Goal: Task Accomplishment & Management: Use online tool/utility

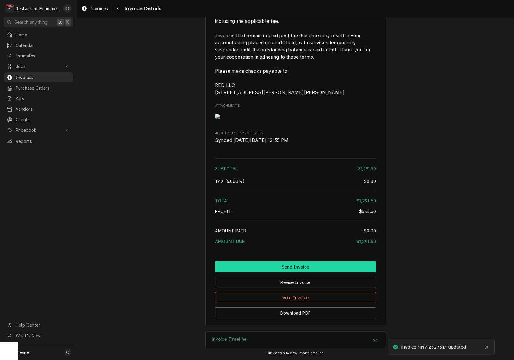
scroll to position [1028, 0]
click at [288, 270] on button "Send Invoice" at bounding box center [295, 266] width 161 height 11
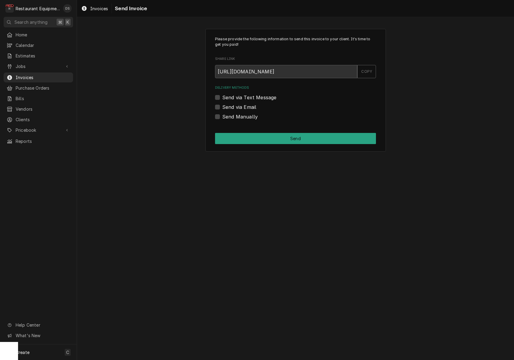
click at [220, 105] on div "Send via Email" at bounding box center [295, 106] width 161 height 7
click at [222, 106] on label "Send via Email" at bounding box center [239, 106] width 34 height 7
click at [222, 106] on input "Send via Email" at bounding box center [302, 109] width 161 height 13
checkbox input "true"
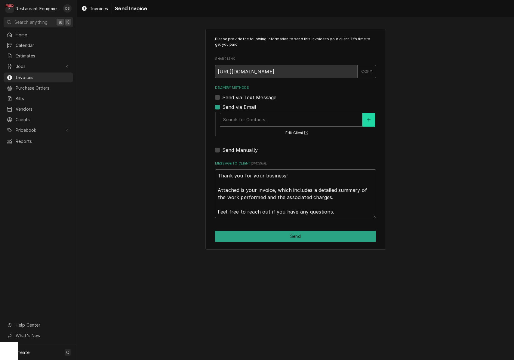
click at [370, 115] on button "Delivery Methods" at bounding box center [368, 120] width 13 height 14
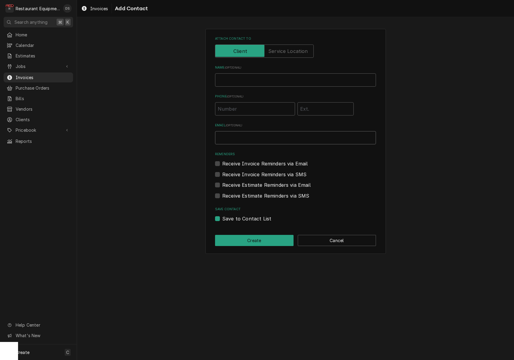
paste input "[EMAIL_ADDRESS][DOMAIN_NAME]"
type input "[EMAIL_ADDRESS][DOMAIN_NAME]"
click at [367, 113] on div "Phone" at bounding box center [295, 108] width 161 height 16
type input "INVOICES"
click at [222, 163] on label "Receive Invoice Reminders via Email" at bounding box center [265, 163] width 86 height 7
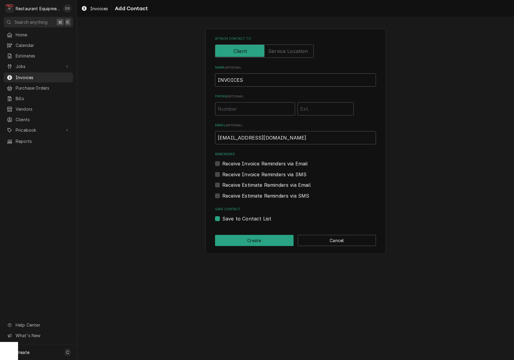
click at [222, 163] on input "Reminders" at bounding box center [302, 166] width 161 height 13
checkbox input "true"
click at [252, 238] on button "Create" at bounding box center [254, 240] width 78 height 11
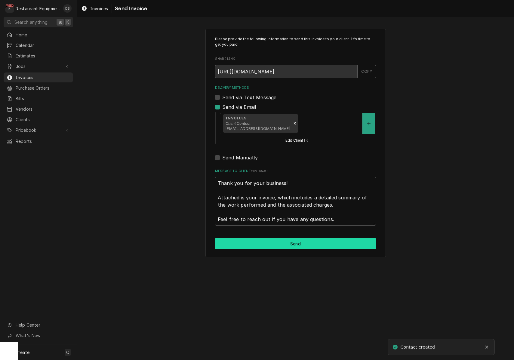
click at [286, 239] on button "Send" at bounding box center [295, 243] width 161 height 11
type textarea "x"
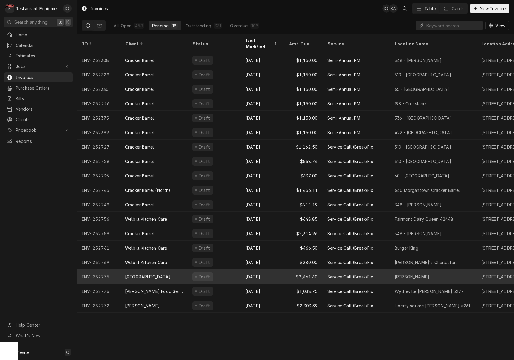
click at [277, 269] on div "Sep 12" at bounding box center [261, 276] width 43 height 14
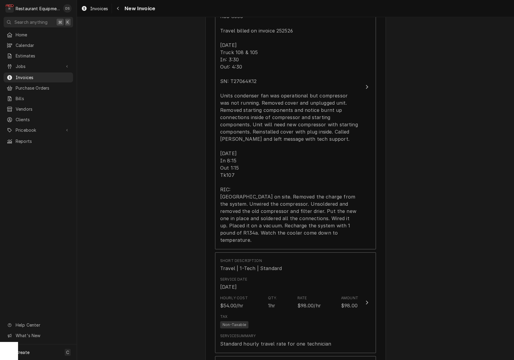
scroll to position [629, 0]
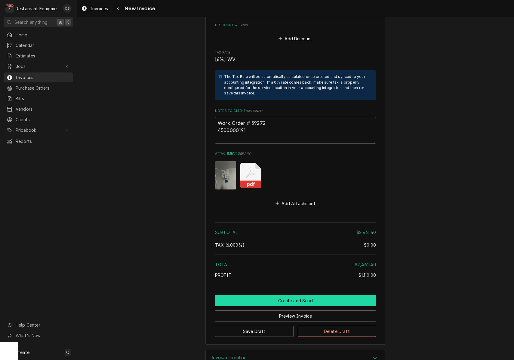
click at [291, 295] on button "Create and Send" at bounding box center [295, 300] width 161 height 11
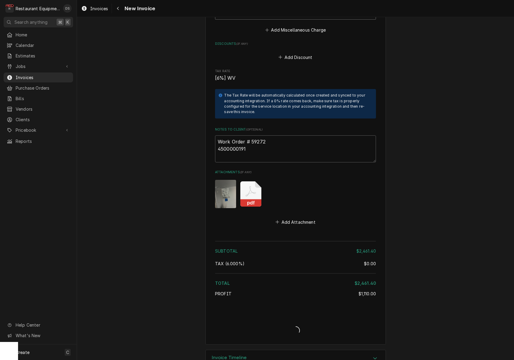
type textarea "x"
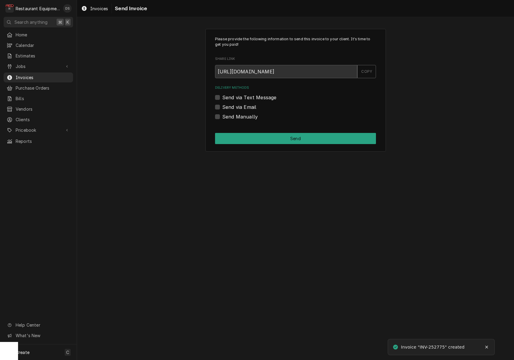
click at [222, 104] on label "Send via Email" at bounding box center [239, 106] width 34 height 7
click at [222, 104] on input "Send via Email" at bounding box center [302, 109] width 161 height 13
checkbox input "true"
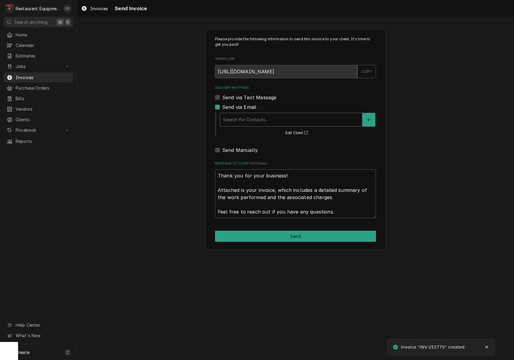
drag, startPoint x: 263, startPoint y: 116, endPoint x: 262, endPoint y: 121, distance: 5.4
click at [262, 116] on div "Delivery Methods" at bounding box center [291, 119] width 136 height 11
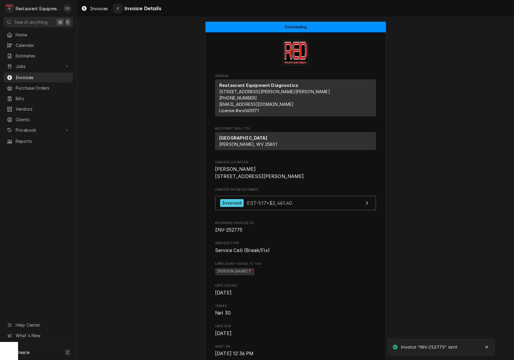
click at [120, 10] on div "Navigate back" at bounding box center [118, 8] width 6 height 6
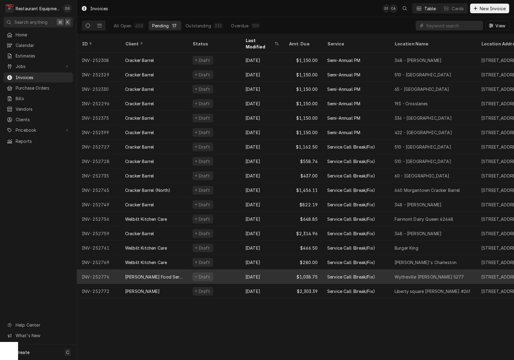
click at [279, 269] on div "[DATE]" at bounding box center [261, 276] width 43 height 14
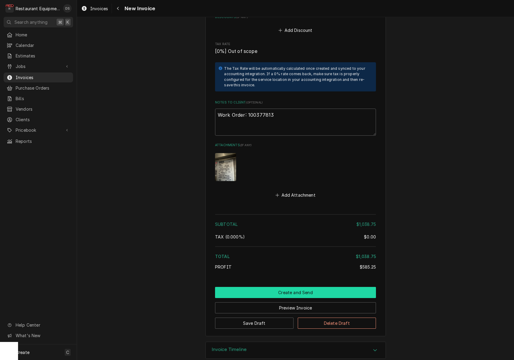
click at [287, 287] on button "Create and Send" at bounding box center [295, 292] width 161 height 11
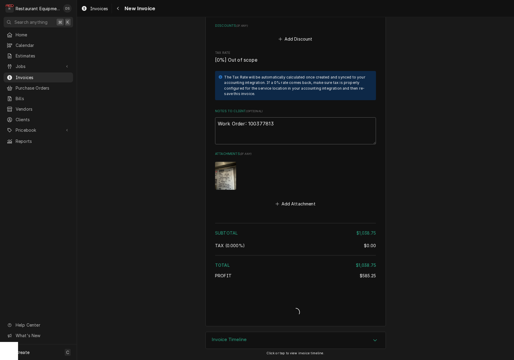
type textarea "x"
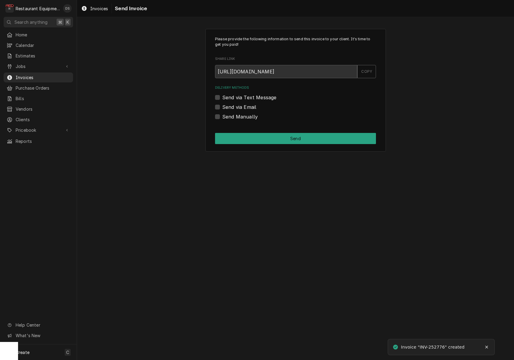
click at [222, 107] on label "Send via Email" at bounding box center [239, 106] width 34 height 7
click at [222, 107] on input "Send via Email" at bounding box center [302, 109] width 161 height 13
checkbox input "true"
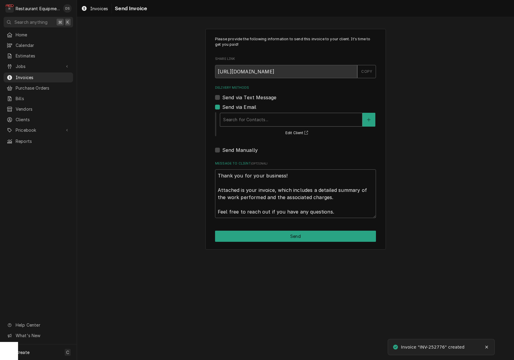
click at [260, 116] on div "Delivery Methods" at bounding box center [291, 119] width 136 height 11
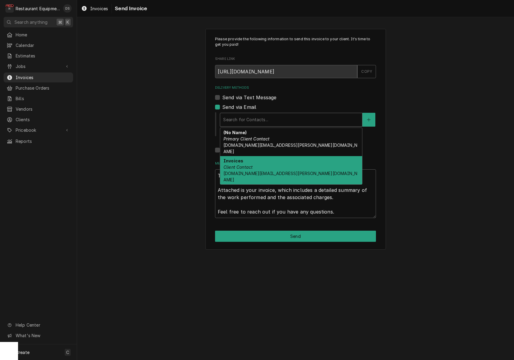
click at [292, 159] on div "Invoices Client Contact fs-servicestatements.us@franke.com" at bounding box center [291, 170] width 142 height 28
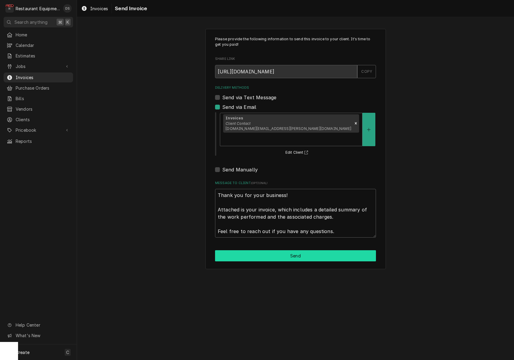
click at [293, 250] on button "Send" at bounding box center [295, 255] width 161 height 11
type textarea "x"
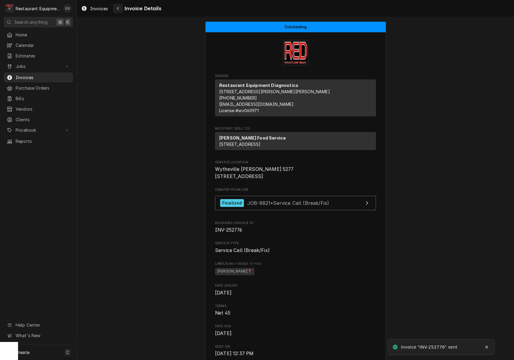
click at [122, 6] on button "Navigate back" at bounding box center [118, 9] width 10 height 10
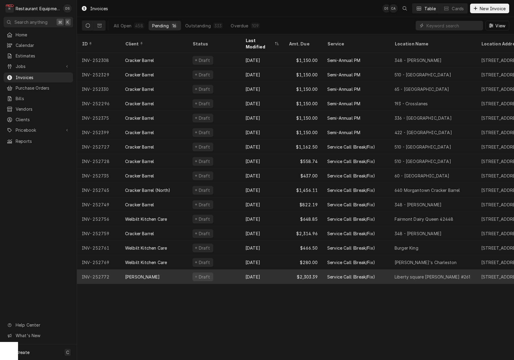
click at [281, 269] on div "[DATE]" at bounding box center [261, 276] width 43 height 14
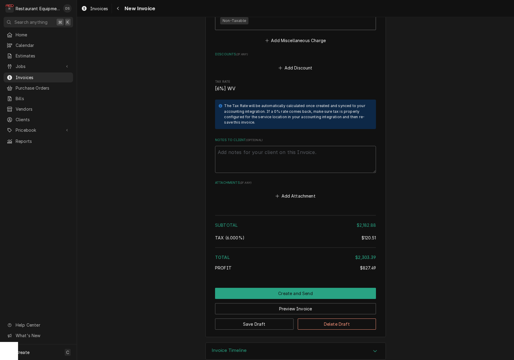
scroll to position [1306, 0]
click at [306, 288] on button "Create and Send" at bounding box center [295, 293] width 161 height 11
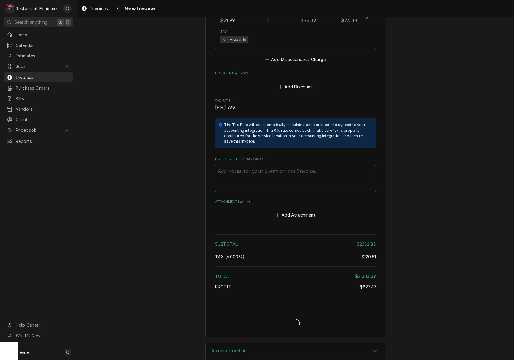
type textarea "x"
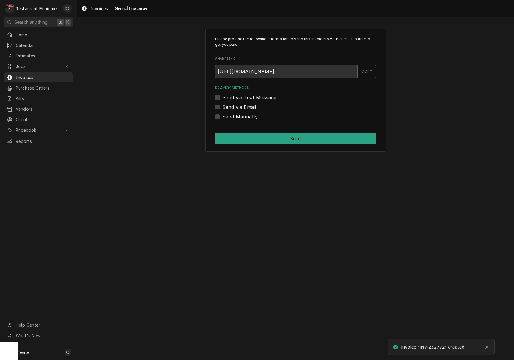
click at [222, 117] on label "Send Manually" at bounding box center [239, 116] width 35 height 7
click at [222, 117] on input "Send Manually" at bounding box center [302, 119] width 161 height 13
checkbox input "true"
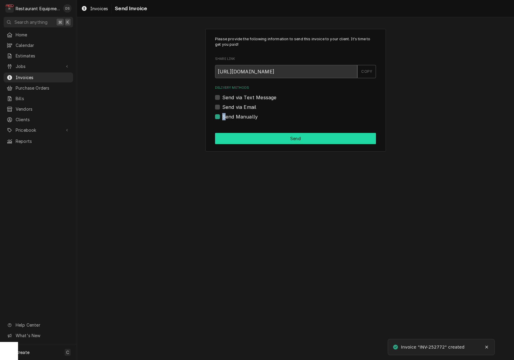
click at [272, 141] on button "Send" at bounding box center [295, 138] width 161 height 11
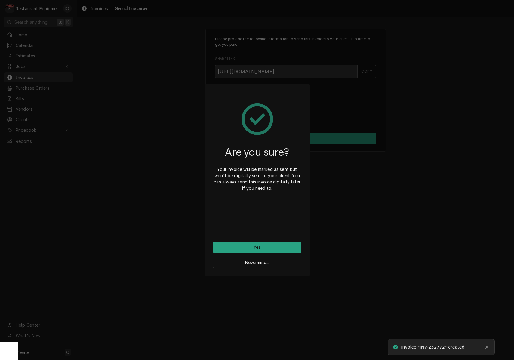
click at [280, 246] on button "Yes" at bounding box center [257, 246] width 88 height 11
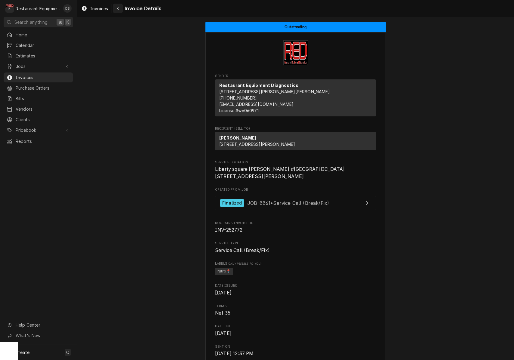
click at [116, 11] on button "Navigate back" at bounding box center [118, 9] width 10 height 10
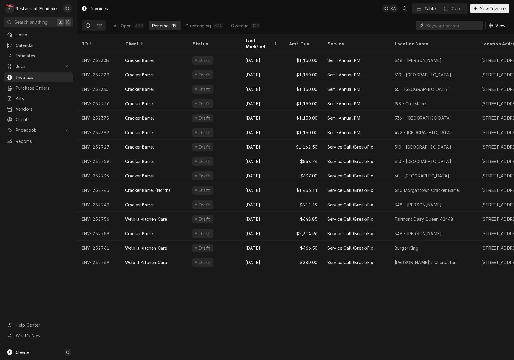
click at [456, 24] on input "Dynamic Content Wrapper" at bounding box center [452, 26] width 53 height 10
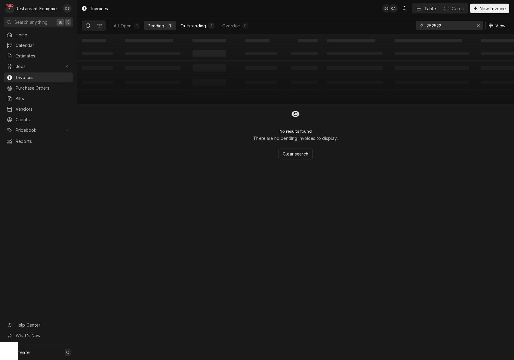
click at [190, 26] on div "Outstanding" at bounding box center [193, 26] width 26 height 6
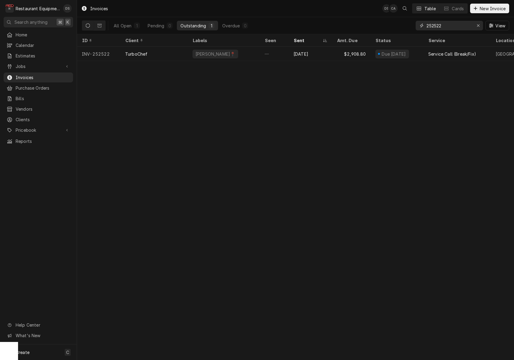
click at [453, 26] on input "252522" at bounding box center [448, 26] width 45 height 10
click at [451, 26] on input "252467" at bounding box center [448, 26] width 45 height 10
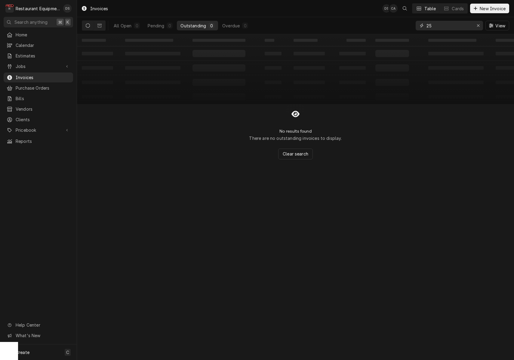
type input "2"
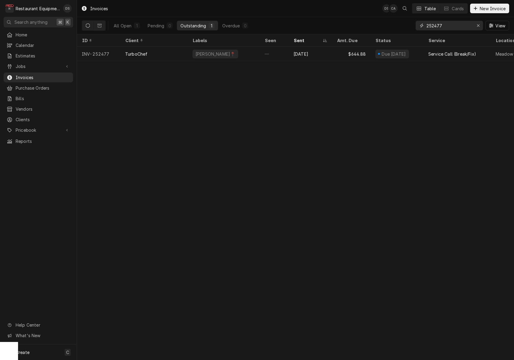
click at [451, 26] on input "252477" at bounding box center [448, 26] width 45 height 10
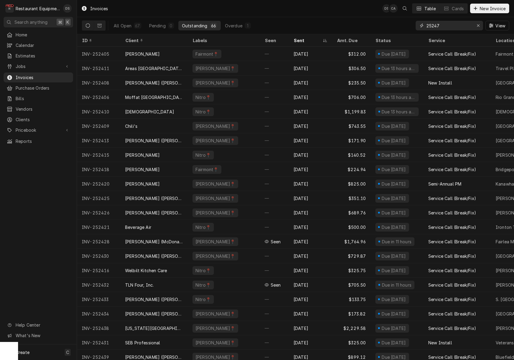
type input "252478"
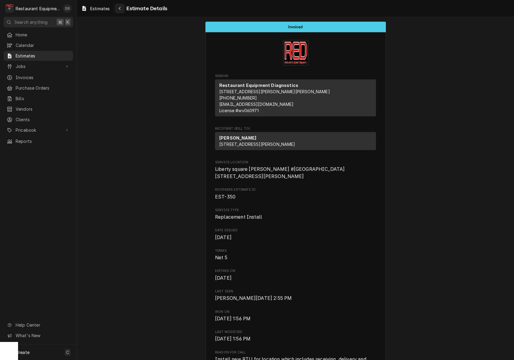
scroll to position [765, 0]
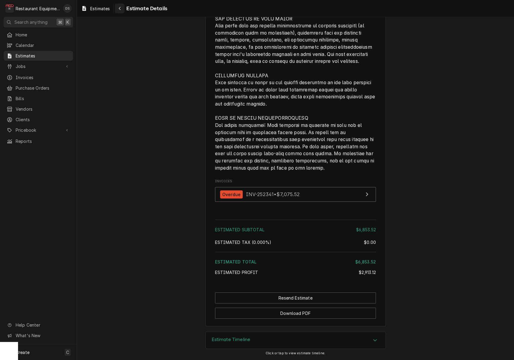
click at [121, 11] on button "Navigate back" at bounding box center [120, 9] width 10 height 10
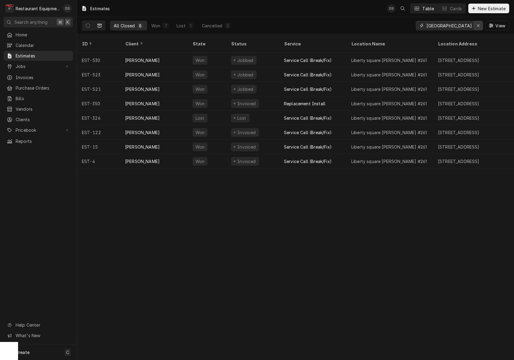
click at [474, 24] on button "Erase input" at bounding box center [478, 26] width 10 height 10
click at [455, 25] on input "Dynamic Content Wrapper" at bounding box center [454, 26] width 56 height 10
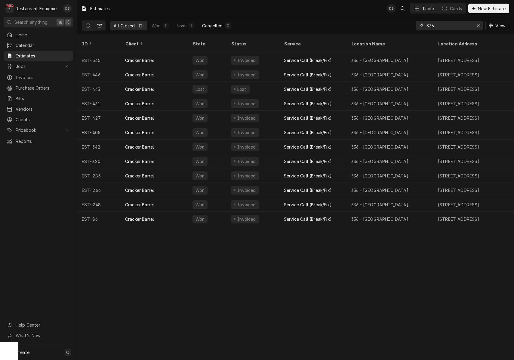
type input "336"
click at [198, 25] on button "Cancelled 0" at bounding box center [216, 26] width 36 height 10
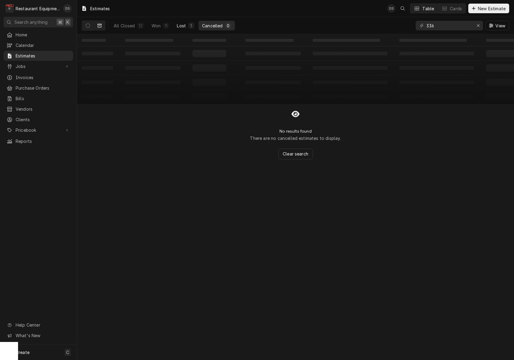
click at [189, 26] on div "1" at bounding box center [191, 26] width 4 height 6
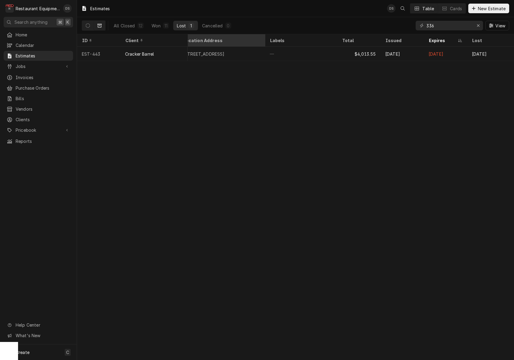
scroll to position [0, 225]
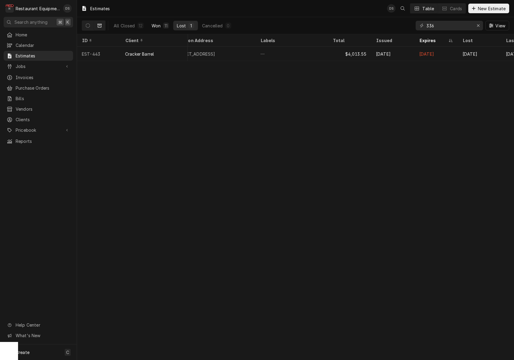
click at [163, 27] on div "11" at bounding box center [166, 26] width 6 height 6
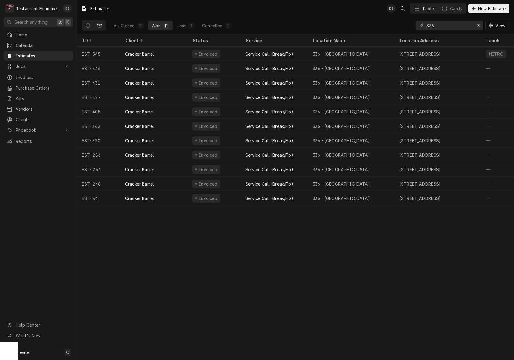
scroll to position [0, 0]
click at [88, 23] on icon "Dynamic Content Wrapper" at bounding box center [88, 25] width 4 height 4
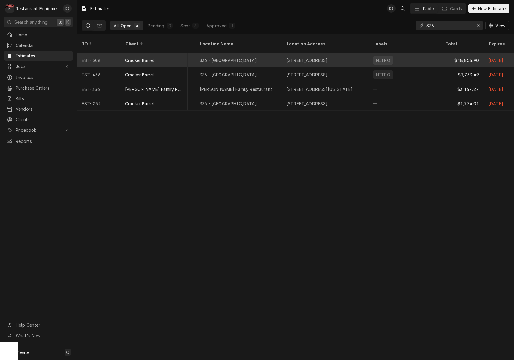
scroll to position [0, 216]
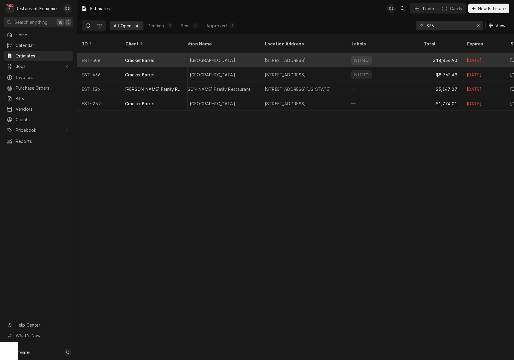
click at [392, 55] on div "NITRO" at bounding box center [382, 60] width 72 height 14
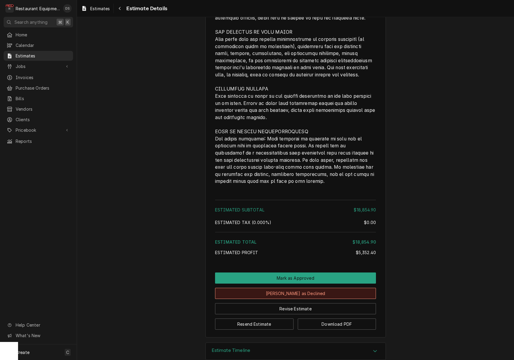
scroll to position [1318, 0]
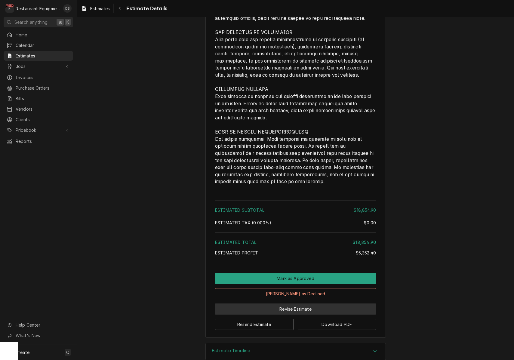
click at [306, 303] on button "Revise Estimate" at bounding box center [295, 308] width 161 height 11
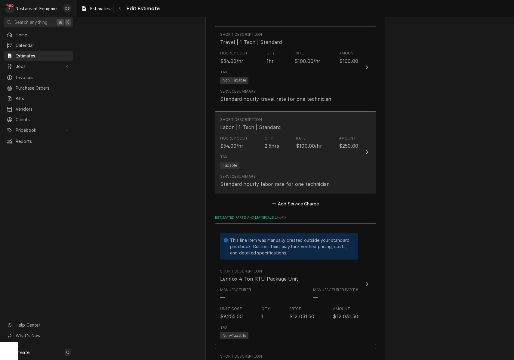
scroll to position [862, 0]
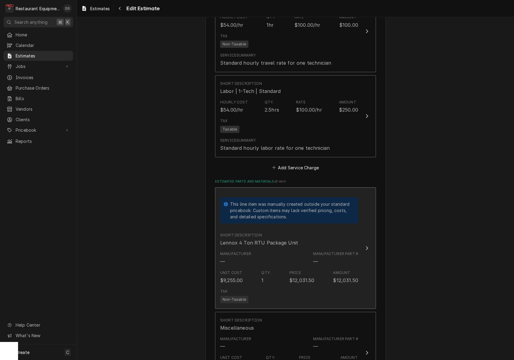
click at [353, 230] on div "Short Description Lennox 4 Ton RTU Package Unit" at bounding box center [289, 239] width 138 height 19
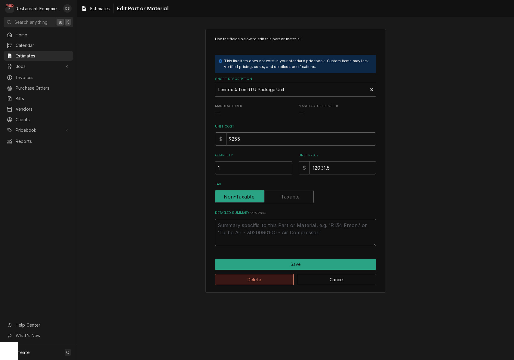
click at [267, 276] on button "Delete" at bounding box center [254, 279] width 78 height 11
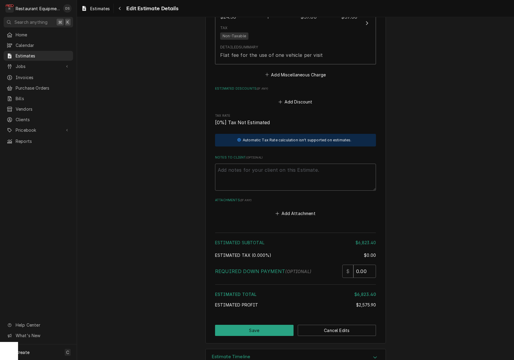
scroll to position [1245, 0]
click at [264, 325] on button "Save" at bounding box center [254, 330] width 78 height 11
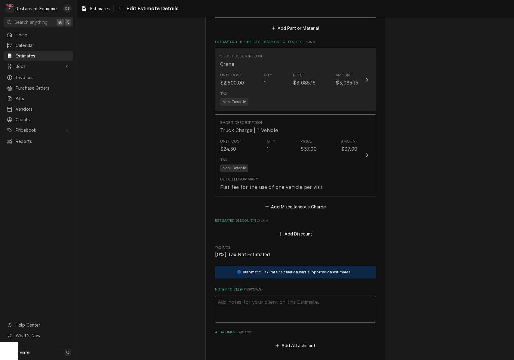
scroll to position [804, 0]
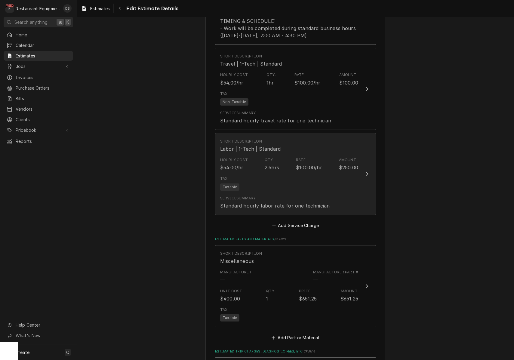
type textarea "x"
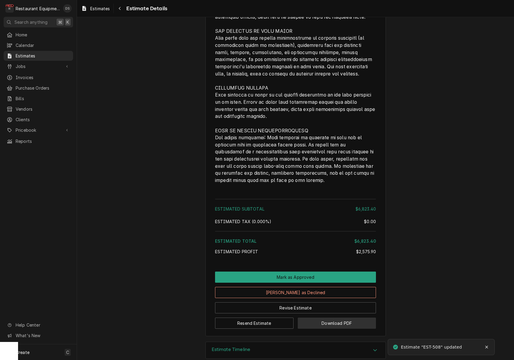
click at [323, 317] on button "Download PDF" at bounding box center [336, 322] width 78 height 11
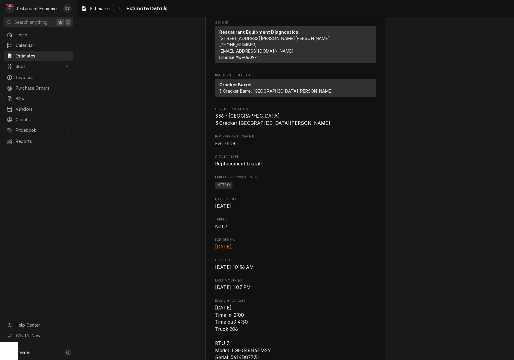
scroll to position [39, 0]
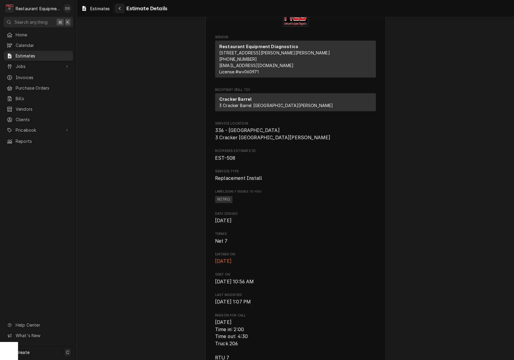
click at [119, 10] on icon "Navigate back" at bounding box center [119, 8] width 3 height 4
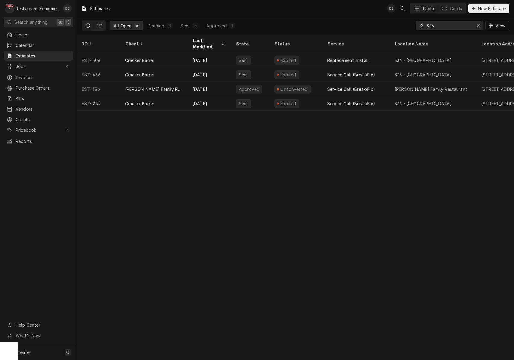
click at [448, 26] on input "336" at bounding box center [448, 26] width 45 height 10
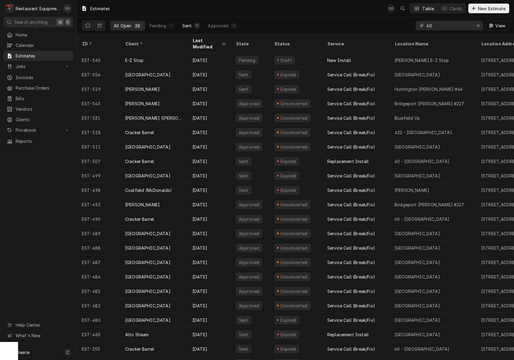
type input "60"
click at [188, 26] on div "Sent" at bounding box center [187, 26] width 10 height 6
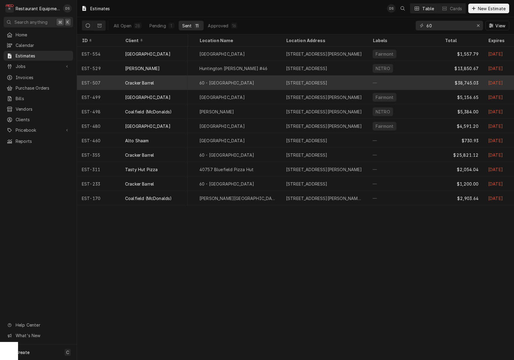
scroll to position [0, 171]
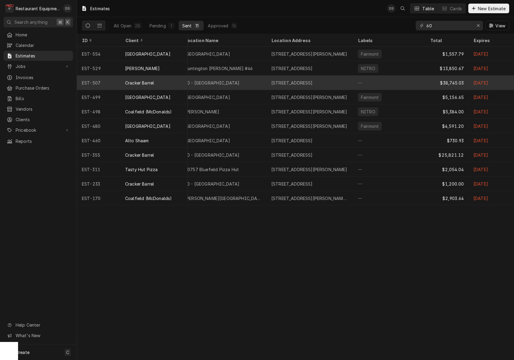
click at [422, 85] on div "—" at bounding box center [389, 82] width 72 height 14
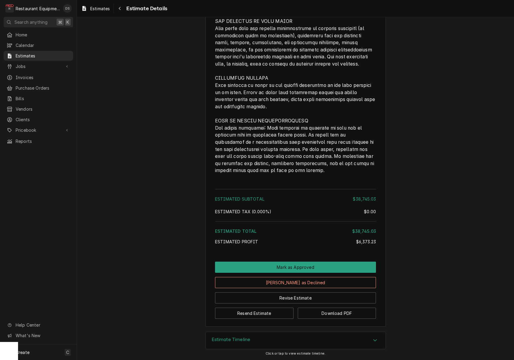
scroll to position [941, 0]
click at [314, 295] on button "Revise Estimate" at bounding box center [295, 297] width 161 height 11
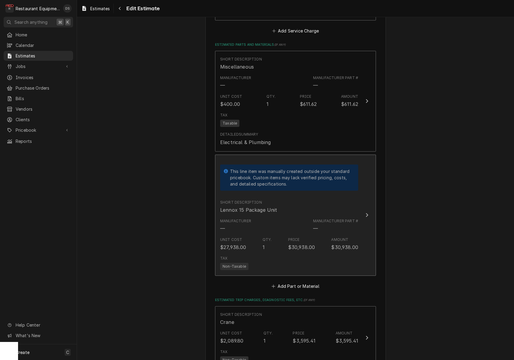
scroll to position [702, 0]
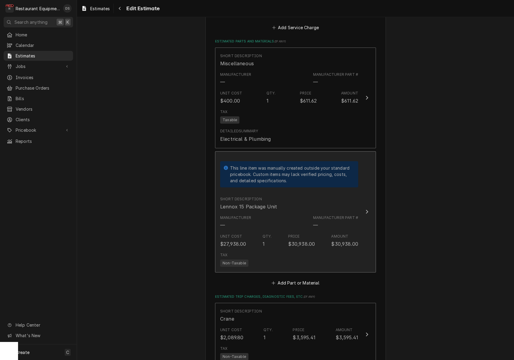
click at [320, 253] on div "Tax Non-Taxable" at bounding box center [289, 259] width 138 height 19
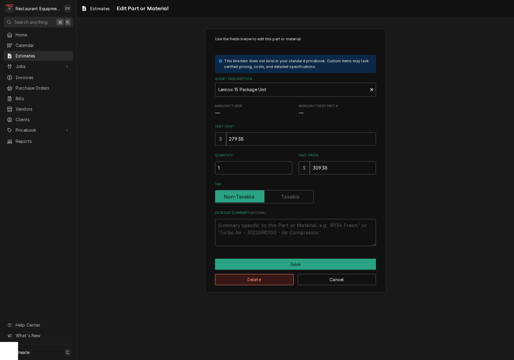
click at [267, 276] on button "Delete" at bounding box center [254, 279] width 78 height 11
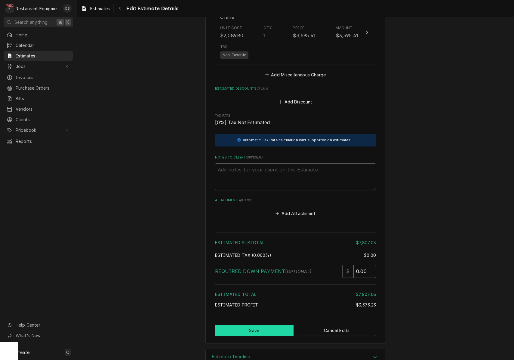
scroll to position [879, 0]
click at [273, 325] on button "Save" at bounding box center [254, 330] width 78 height 11
type textarea "x"
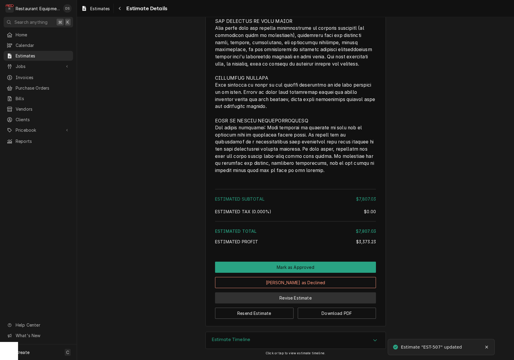
scroll to position [843, 0]
click at [273, 301] on button "Revise Estimate" at bounding box center [295, 297] width 161 height 11
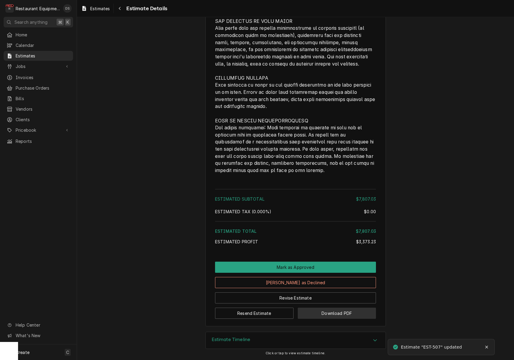
click at [324, 316] on button "Download PDF" at bounding box center [336, 312] width 78 height 11
